Goal: Task Accomplishment & Management: Manage account settings

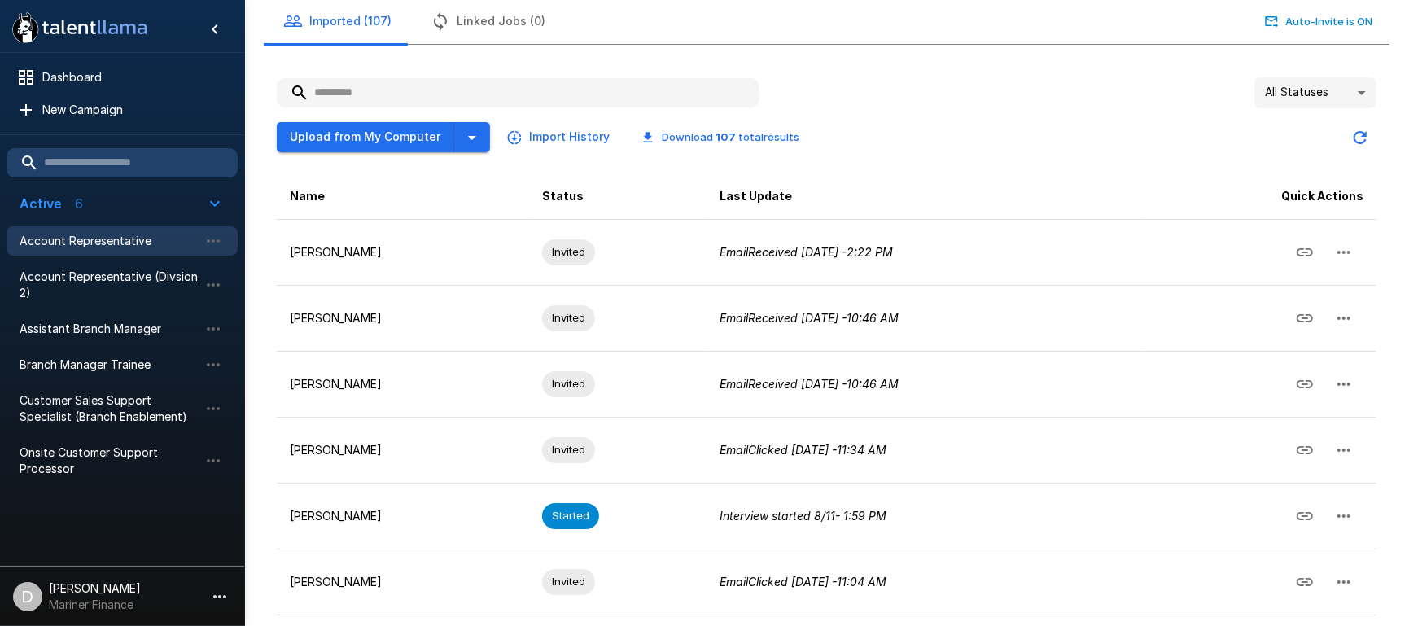
scroll to position [217, 0]
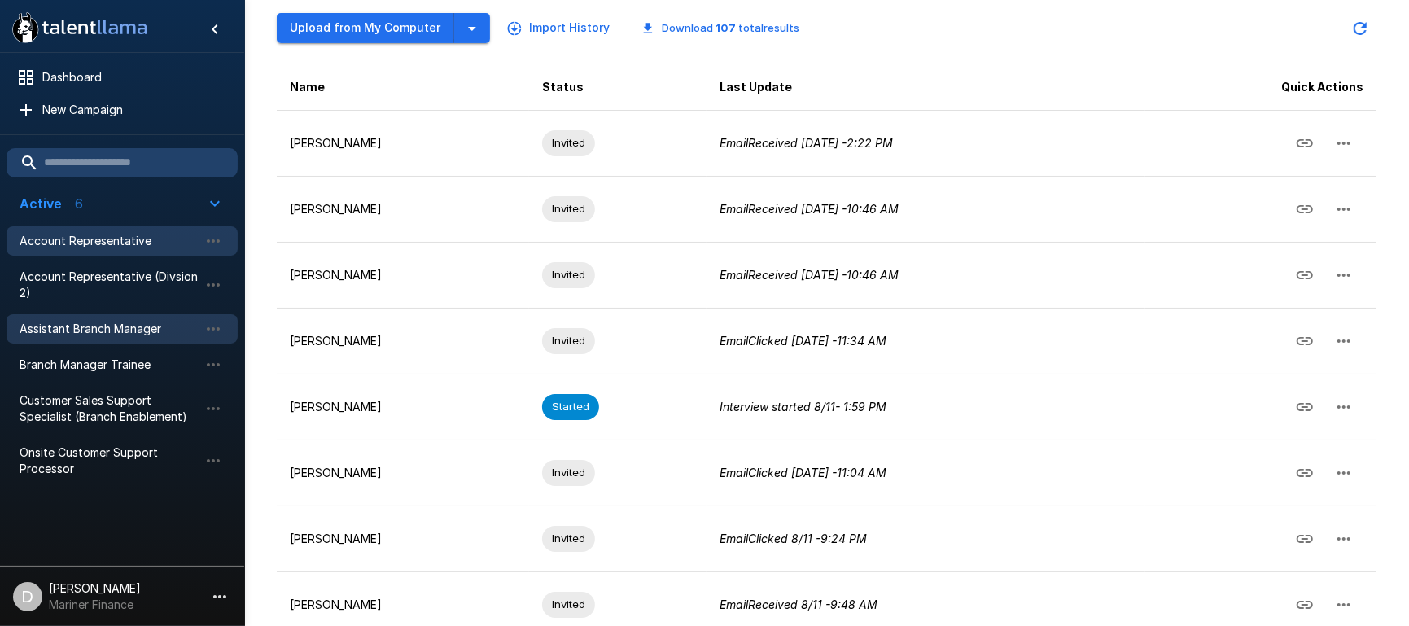
click at [118, 327] on span "Assistant Branch Manager" at bounding box center [109, 329] width 179 height 16
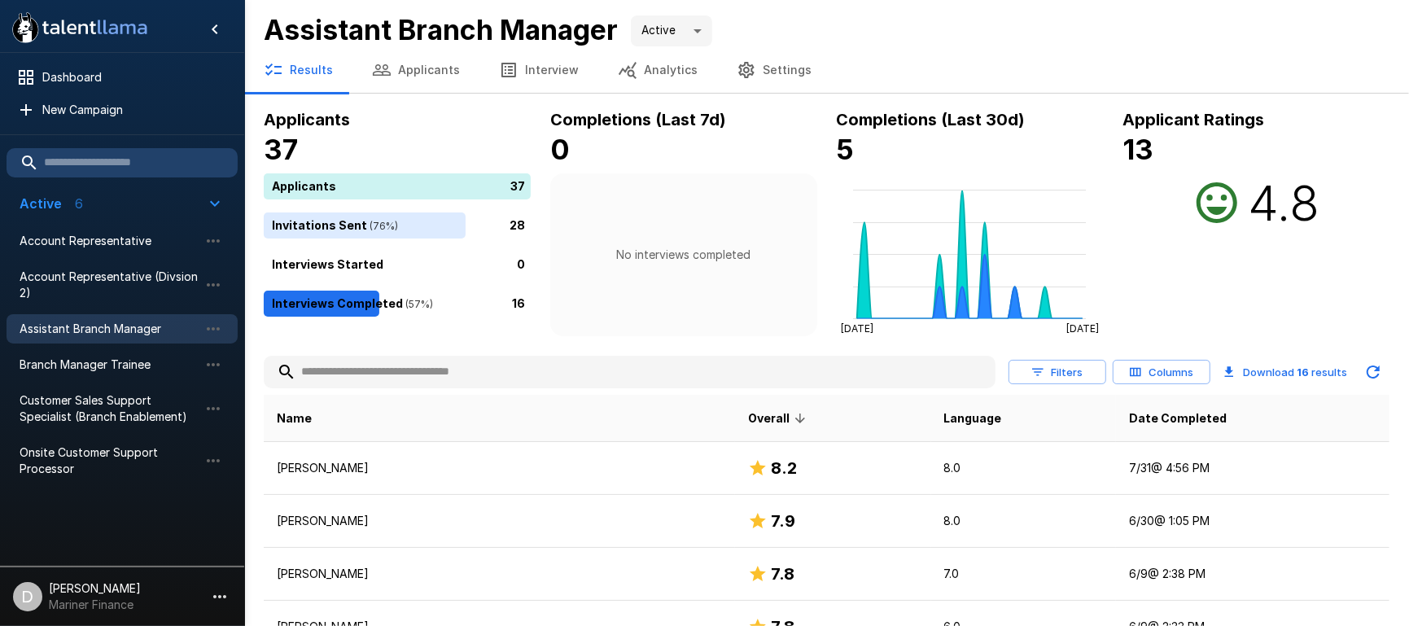
click at [405, 64] on button "Applicants" at bounding box center [415, 70] width 127 height 46
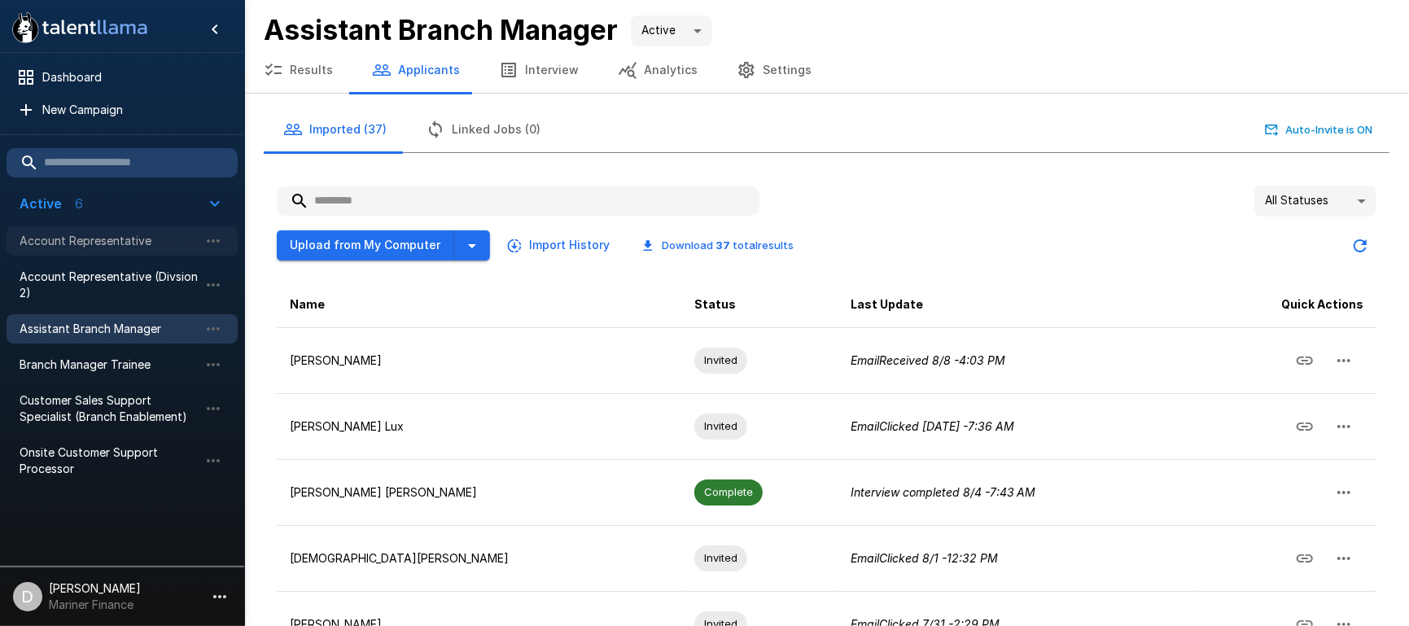
click at [109, 247] on span "Account Representative" at bounding box center [109, 241] width 179 height 16
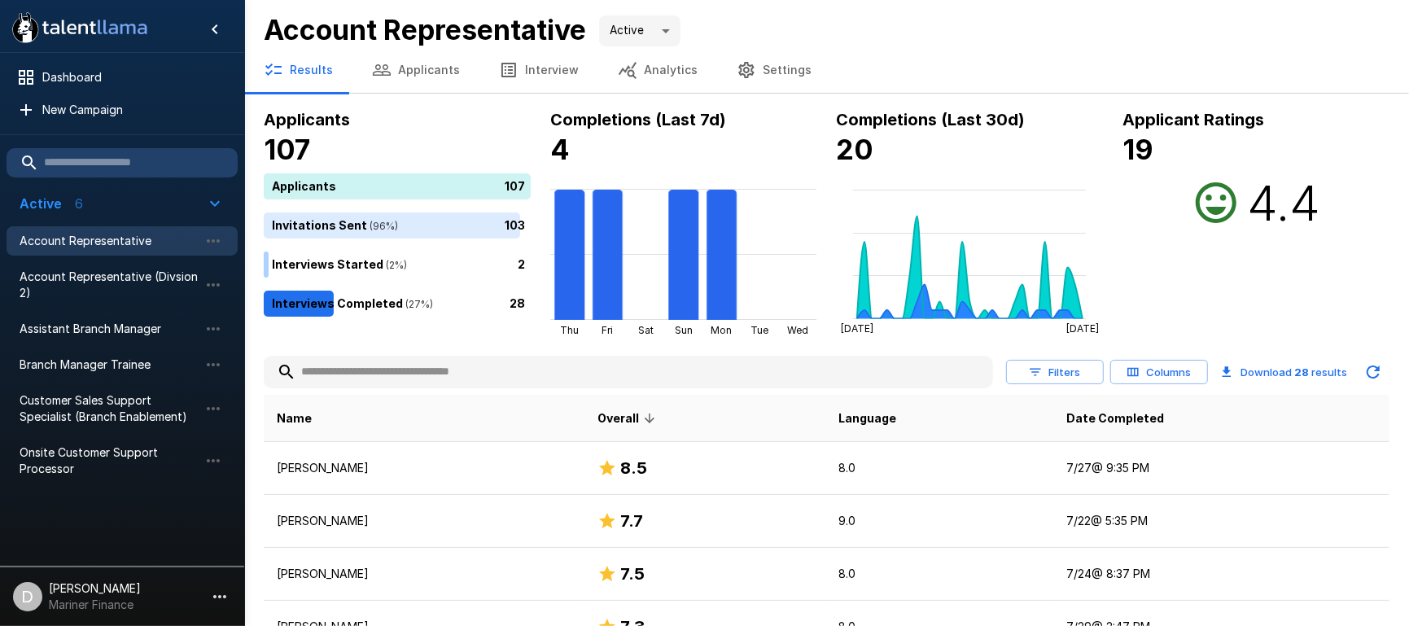
click at [400, 63] on button "Applicants" at bounding box center [415, 70] width 127 height 46
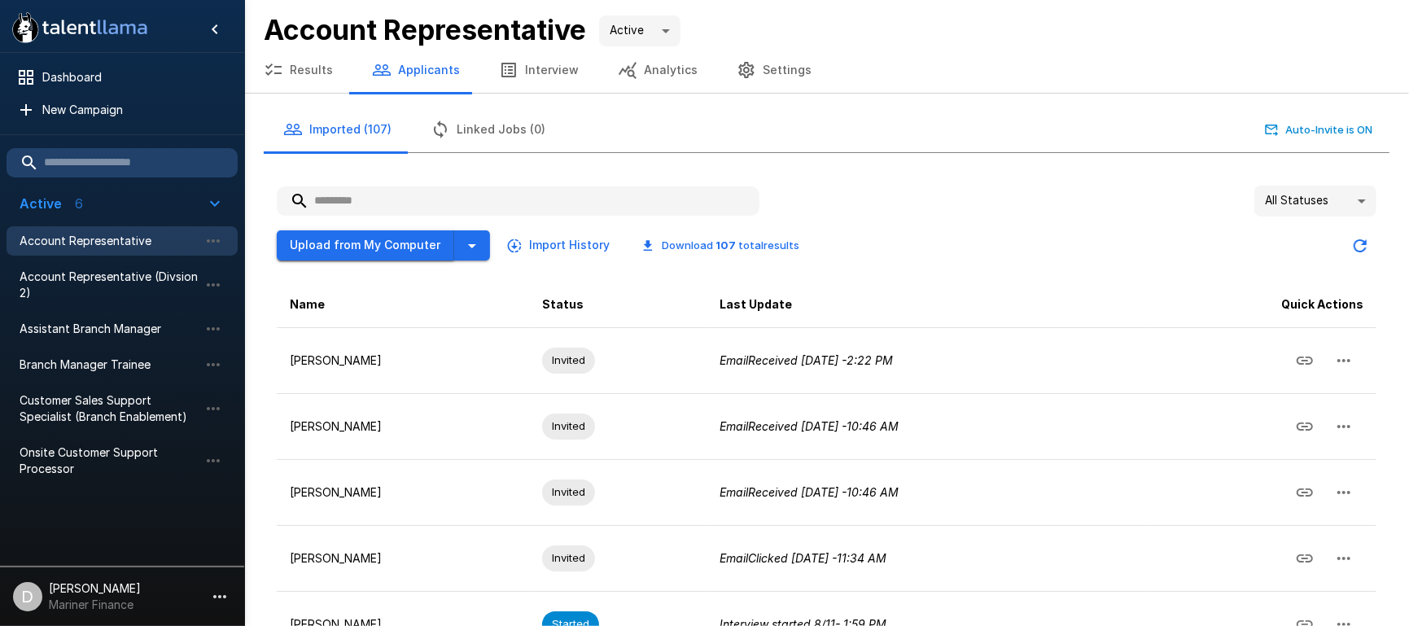
click at [327, 242] on button "Upload from My Computer" at bounding box center [365, 245] width 177 height 30
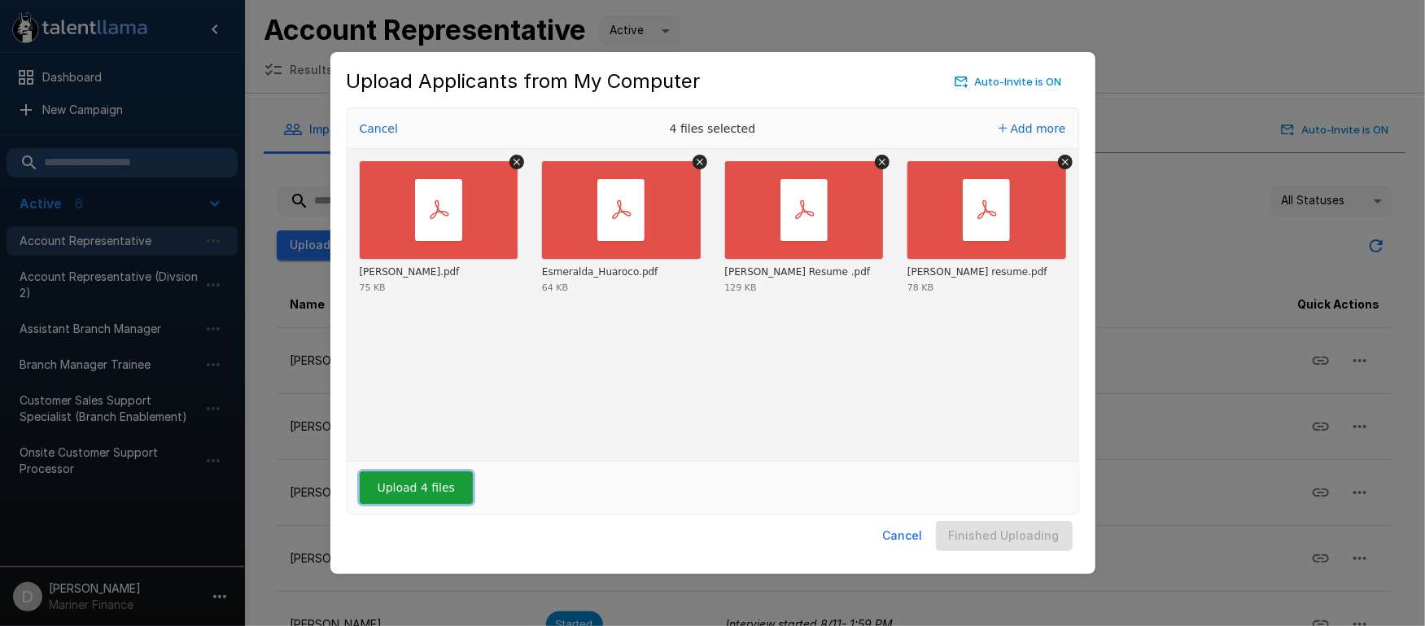
click at [417, 491] on button "Upload 4 files" at bounding box center [416, 487] width 113 height 33
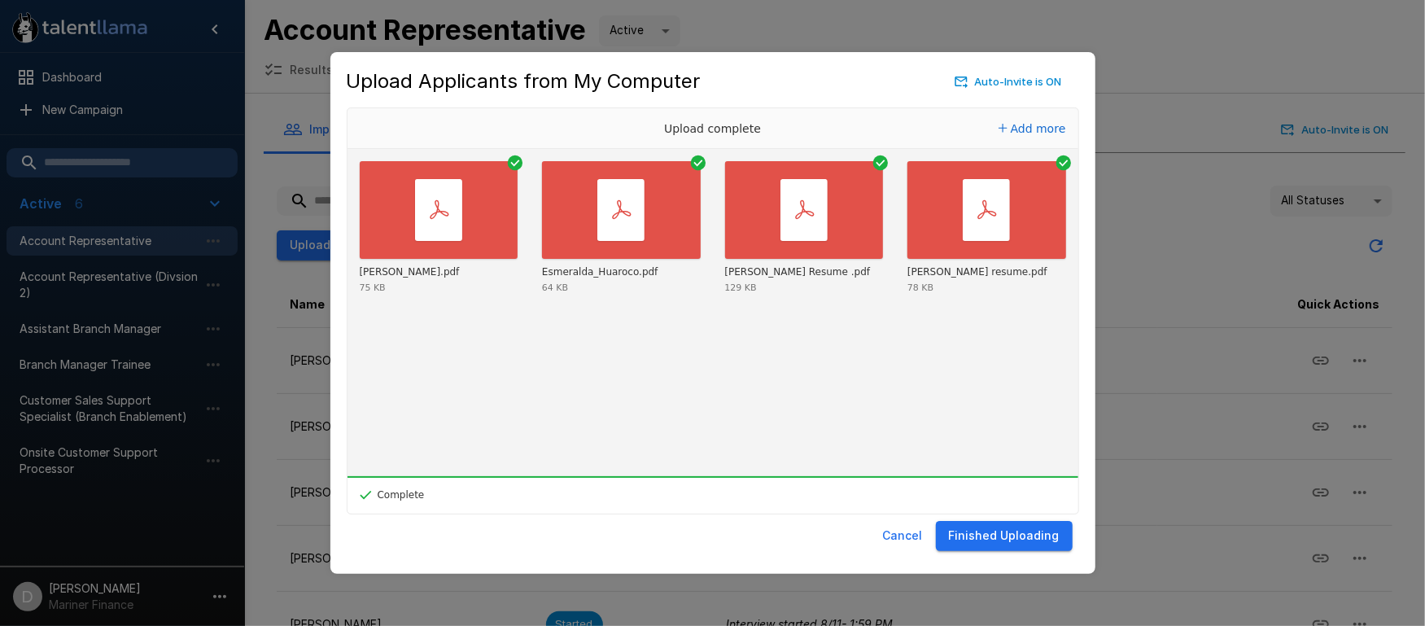
click at [1044, 529] on button "Finished Uploading" at bounding box center [1004, 536] width 137 height 30
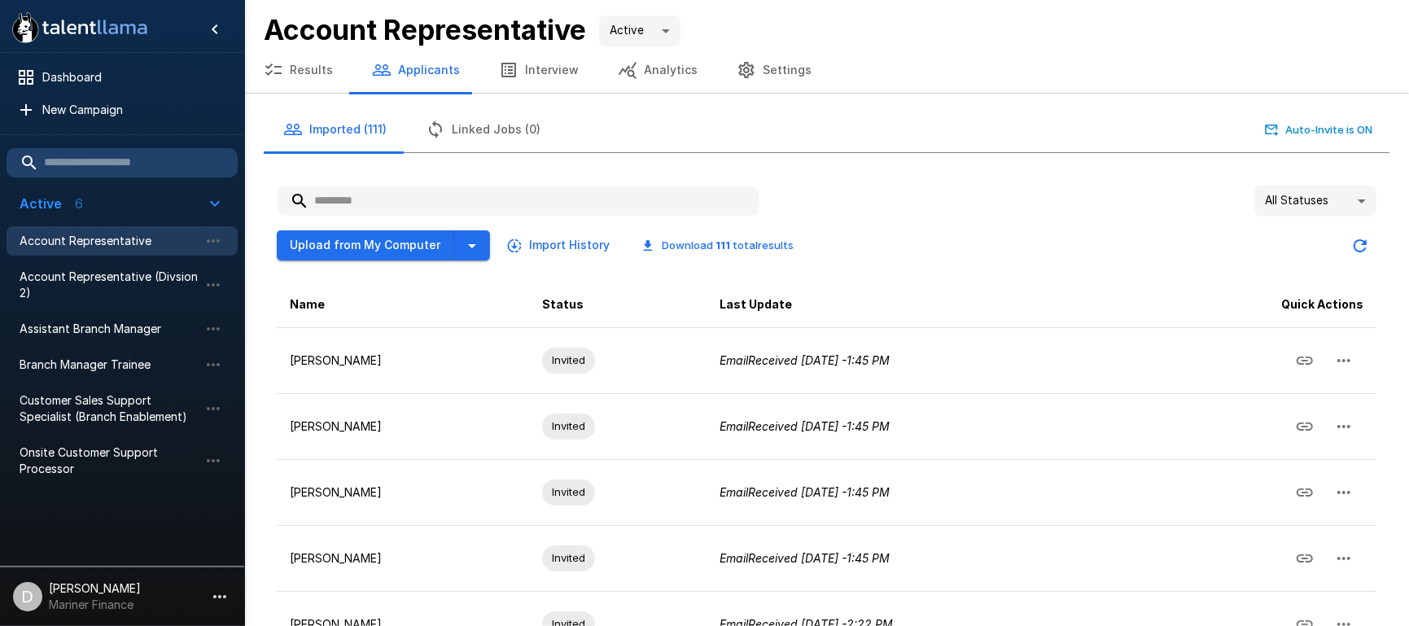
click at [917, 207] on div "All Statuses **" at bounding box center [827, 201] width 1100 height 31
